Goal: Transaction & Acquisition: Obtain resource

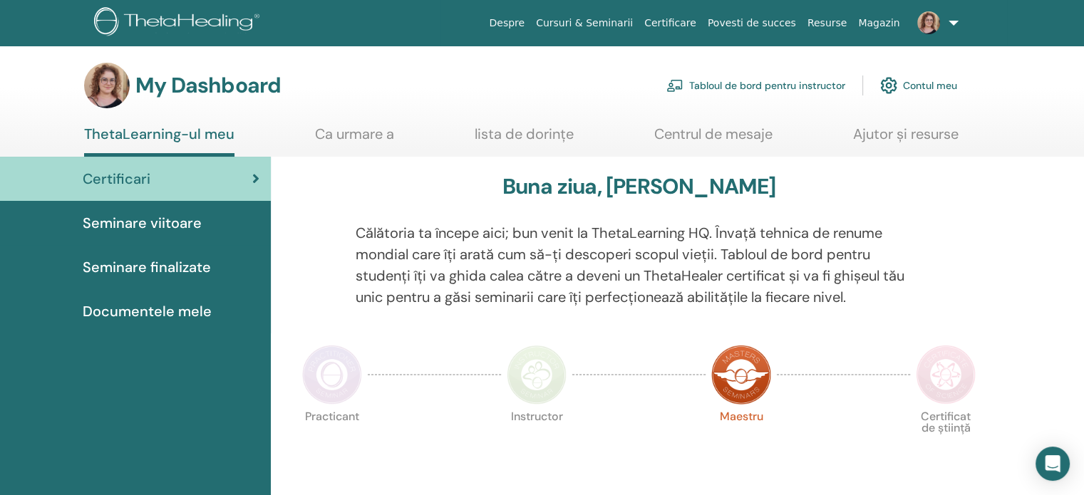
click at [757, 83] on link "Tabloul de bord pentru instructor" at bounding box center [755, 85] width 179 height 31
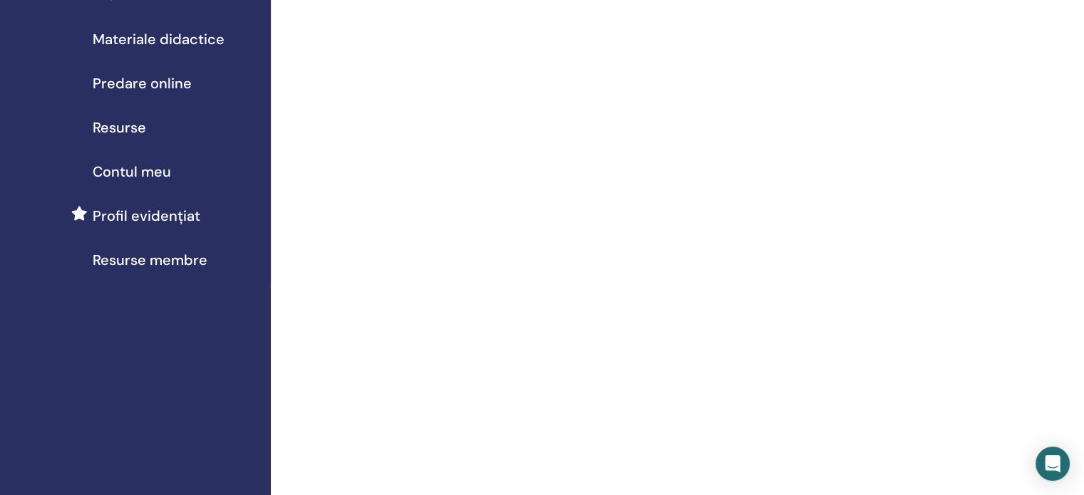
scroll to position [214, 0]
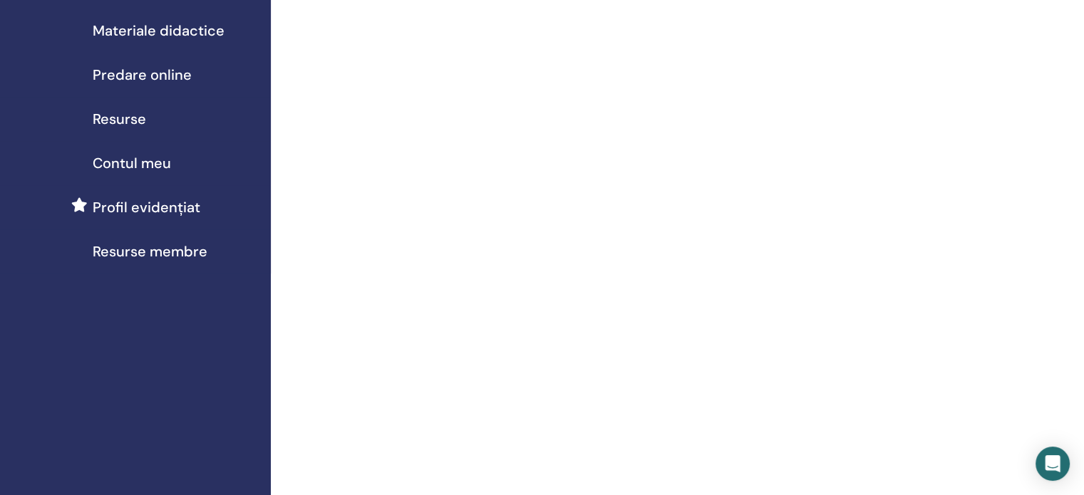
click at [143, 161] on span "Contul meu" at bounding box center [132, 163] width 78 height 21
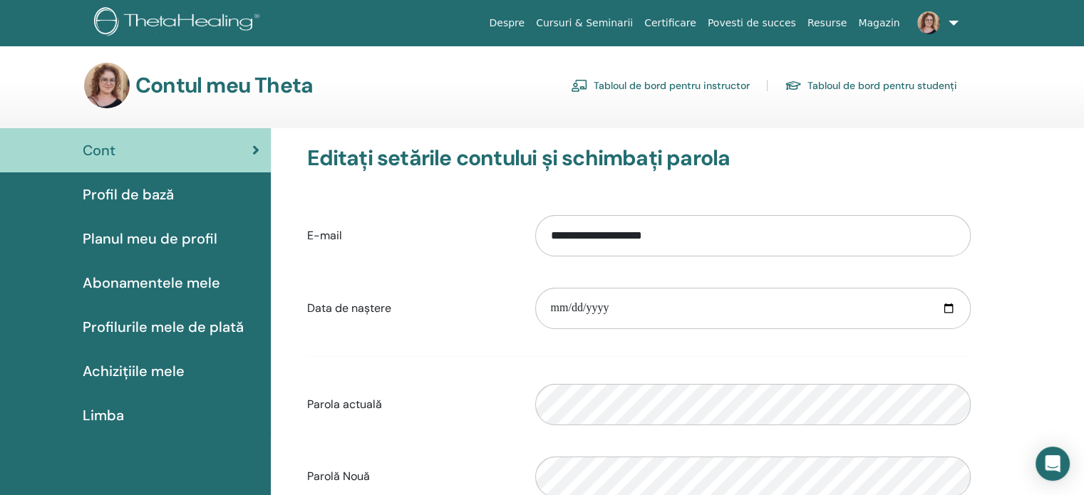
drag, startPoint x: 144, startPoint y: 372, endPoint x: 160, endPoint y: 373, distance: 16.4
click at [145, 373] on span "Achizițiile mele" at bounding box center [134, 371] width 102 height 21
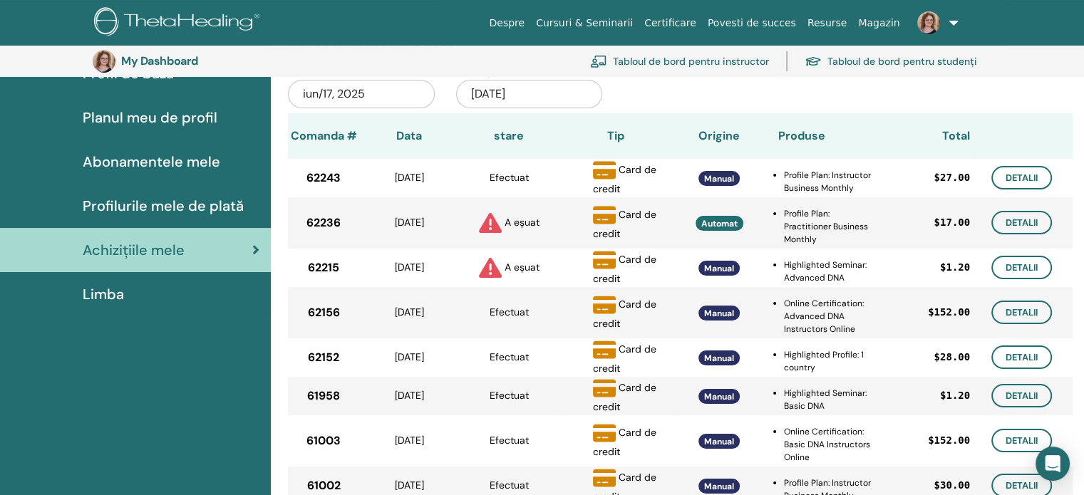
scroll to position [174, 0]
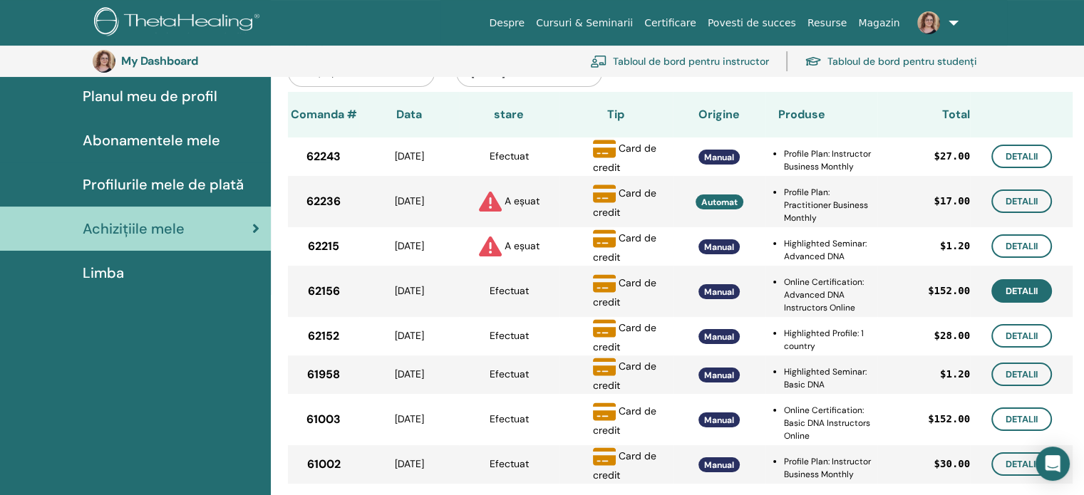
click at [1038, 288] on link "Detalii" at bounding box center [1021, 291] width 61 height 24
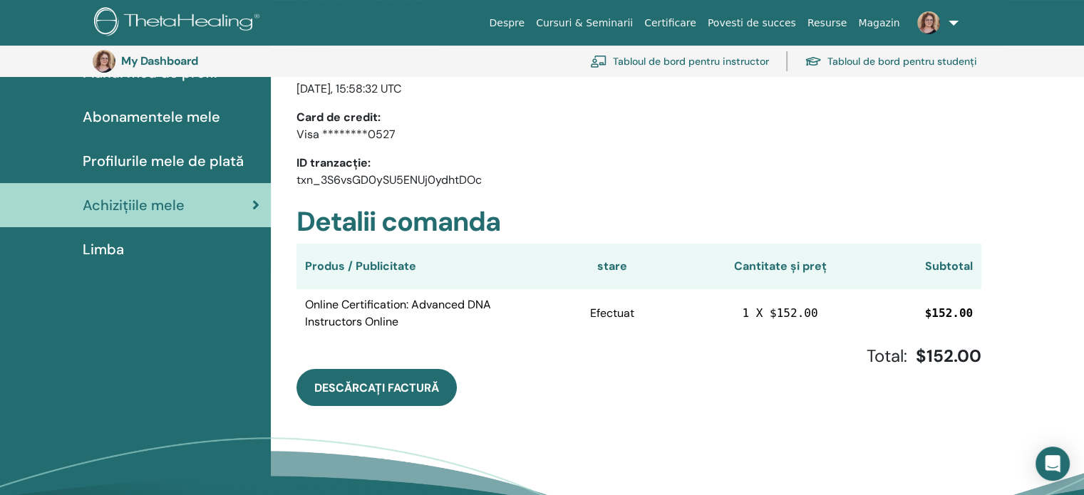
scroll to position [245, 0]
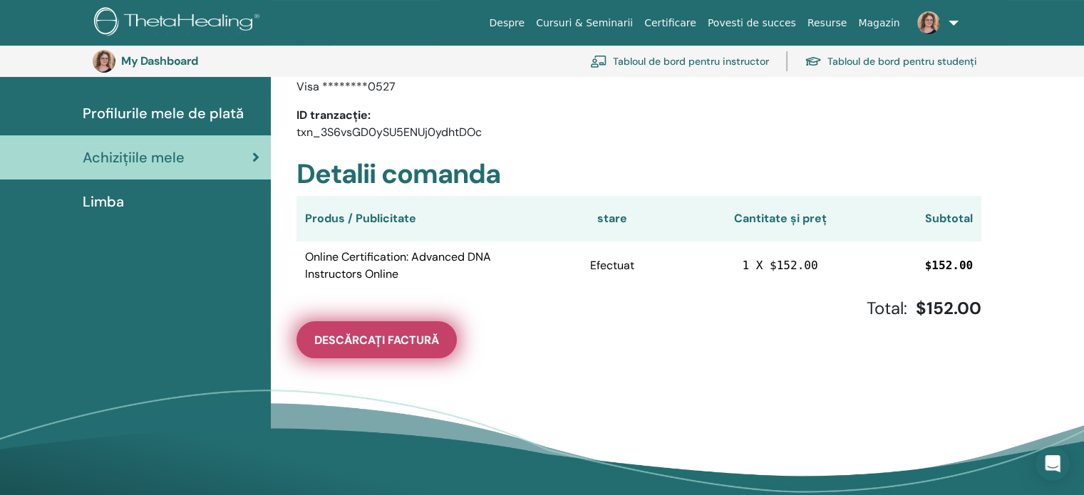
click at [406, 342] on span "Descărcați Factură" at bounding box center [376, 340] width 125 height 15
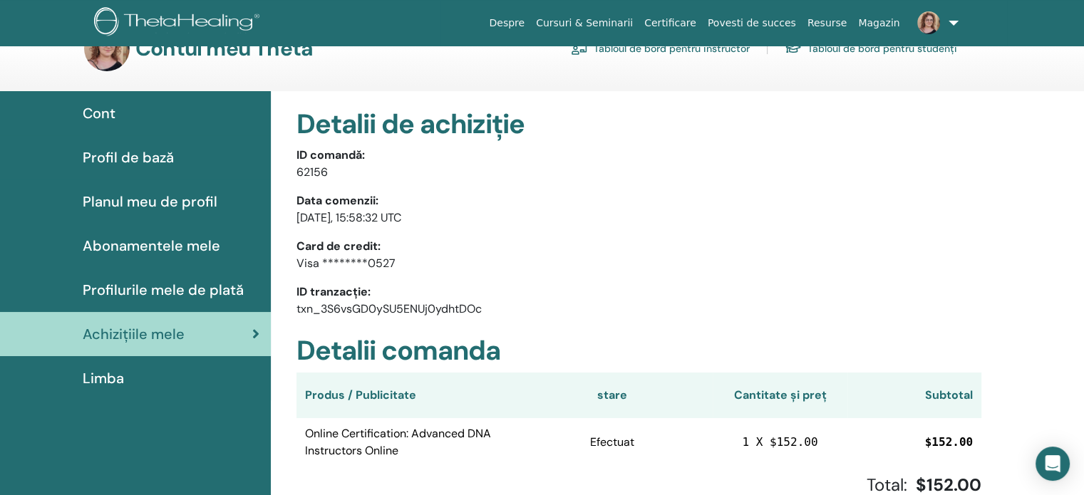
scroll to position [0, 0]
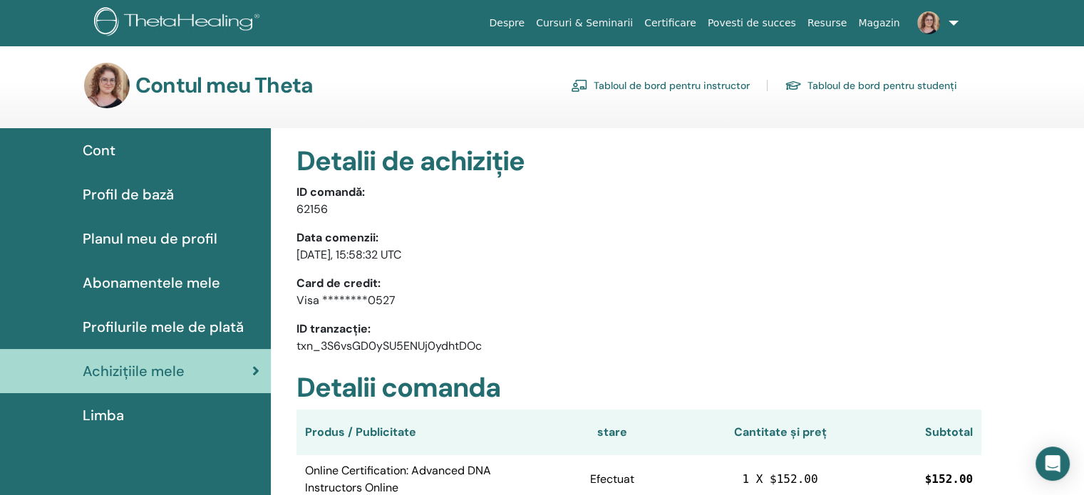
click at [237, 21] on img at bounding box center [179, 23] width 170 height 32
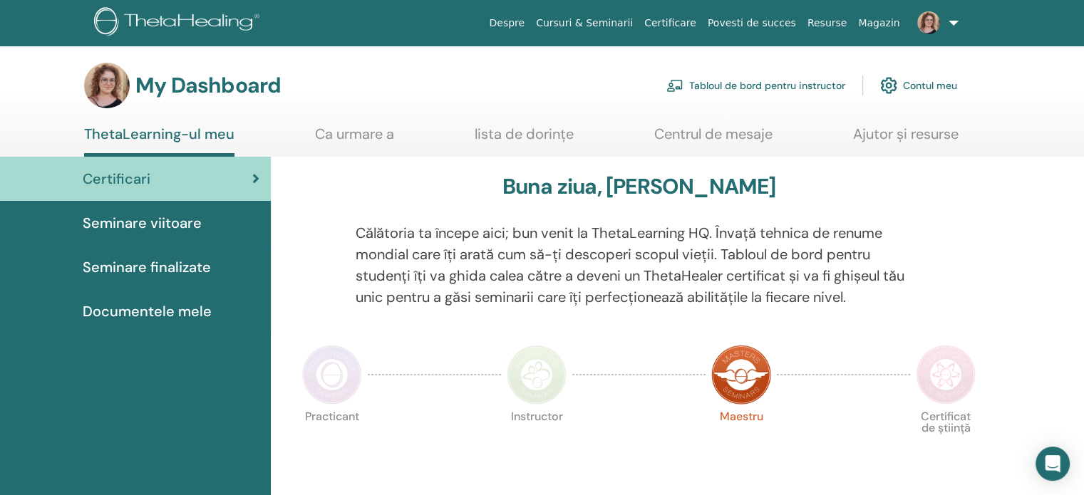
click at [639, 21] on link "Cursuri & Seminarii" at bounding box center [584, 23] width 108 height 26
